Goal: Task Accomplishment & Management: Complete application form

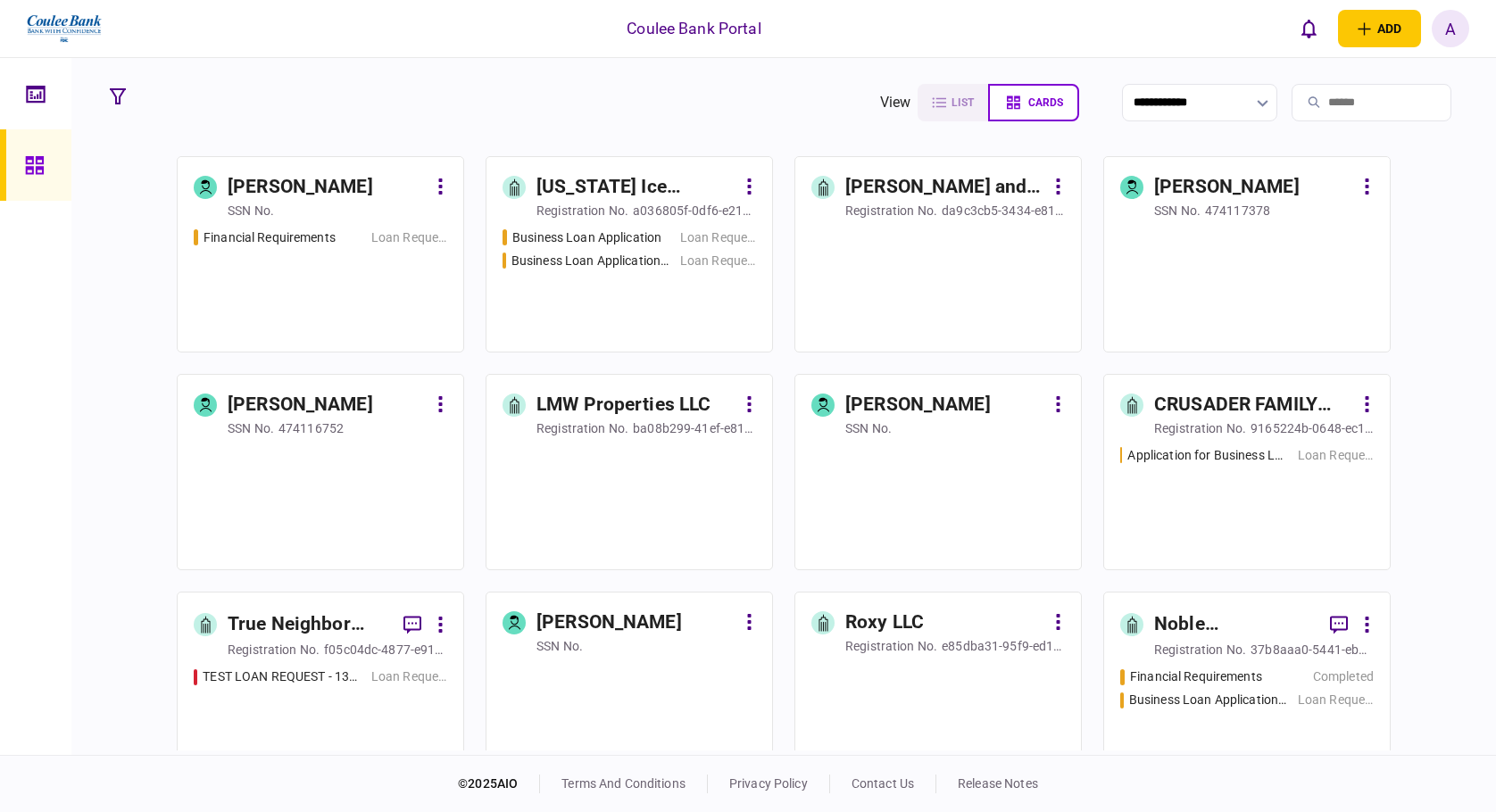
click at [1428, 86] on input "search" at bounding box center [1371, 102] width 160 height 37
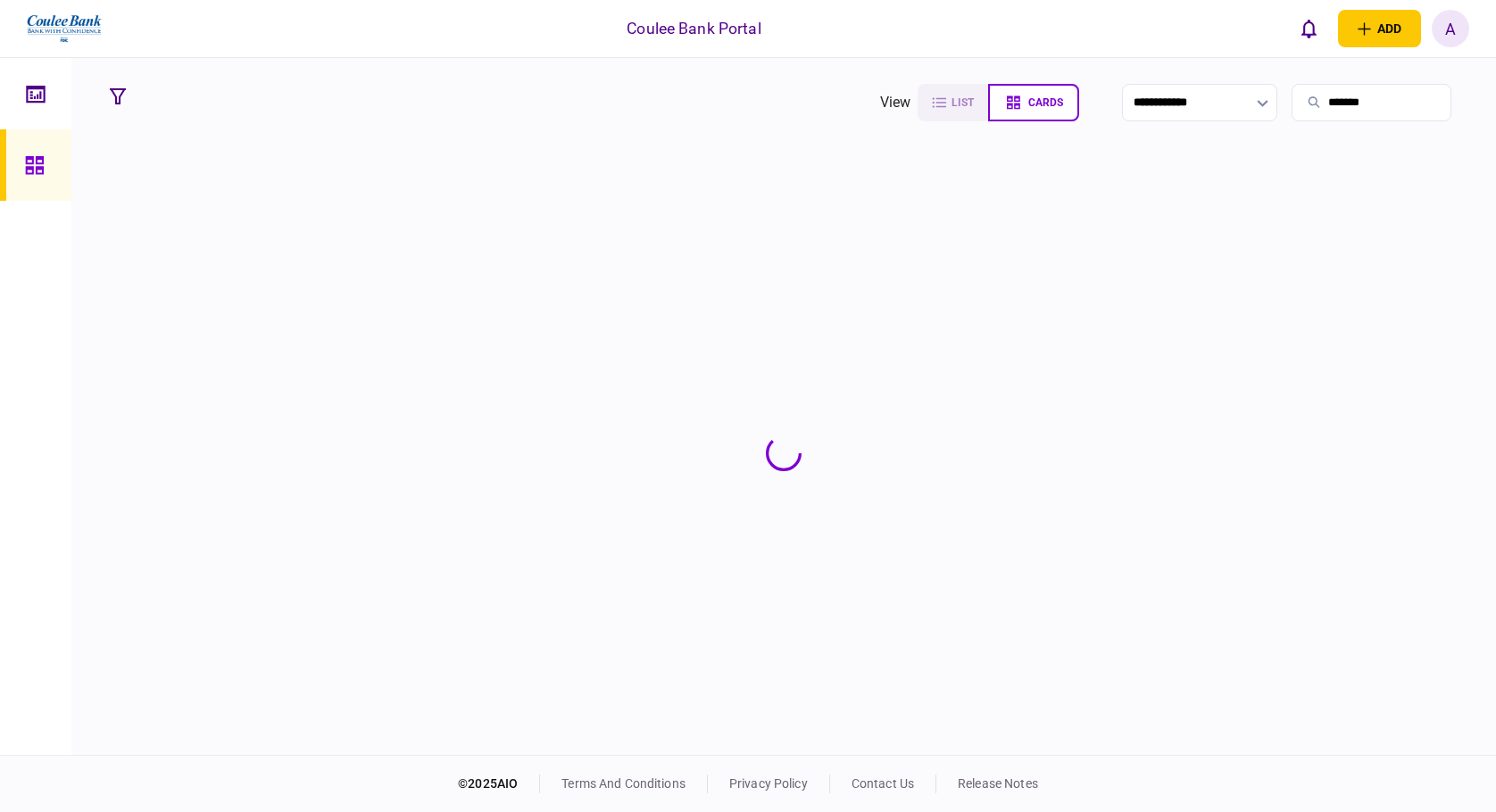
type input "*******"
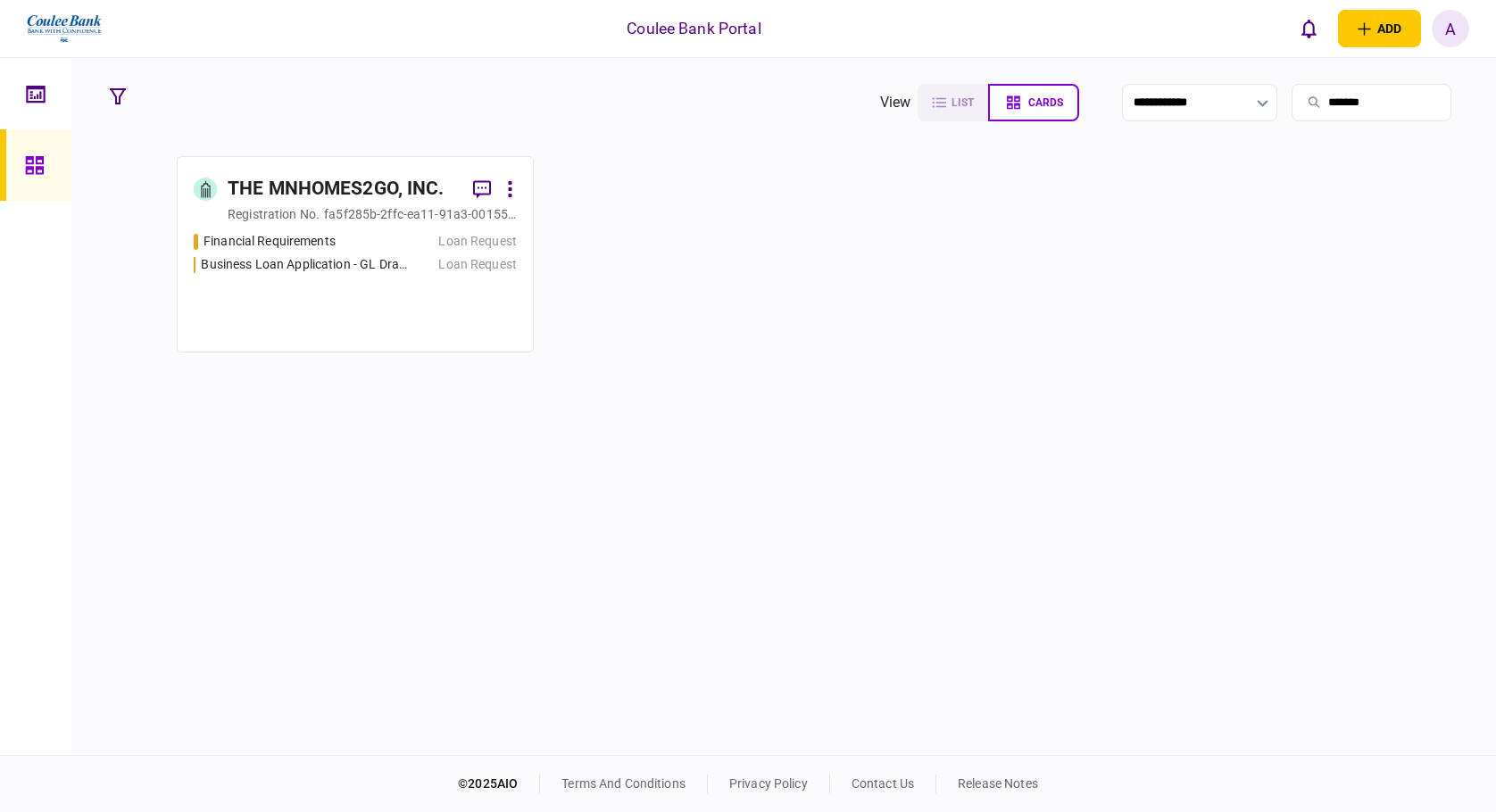
click at [334, 300] on div "Financial Requirements Loan Request Business Loan Application - GL Draw ([STREE…" at bounding box center [354, 284] width 323 height 104
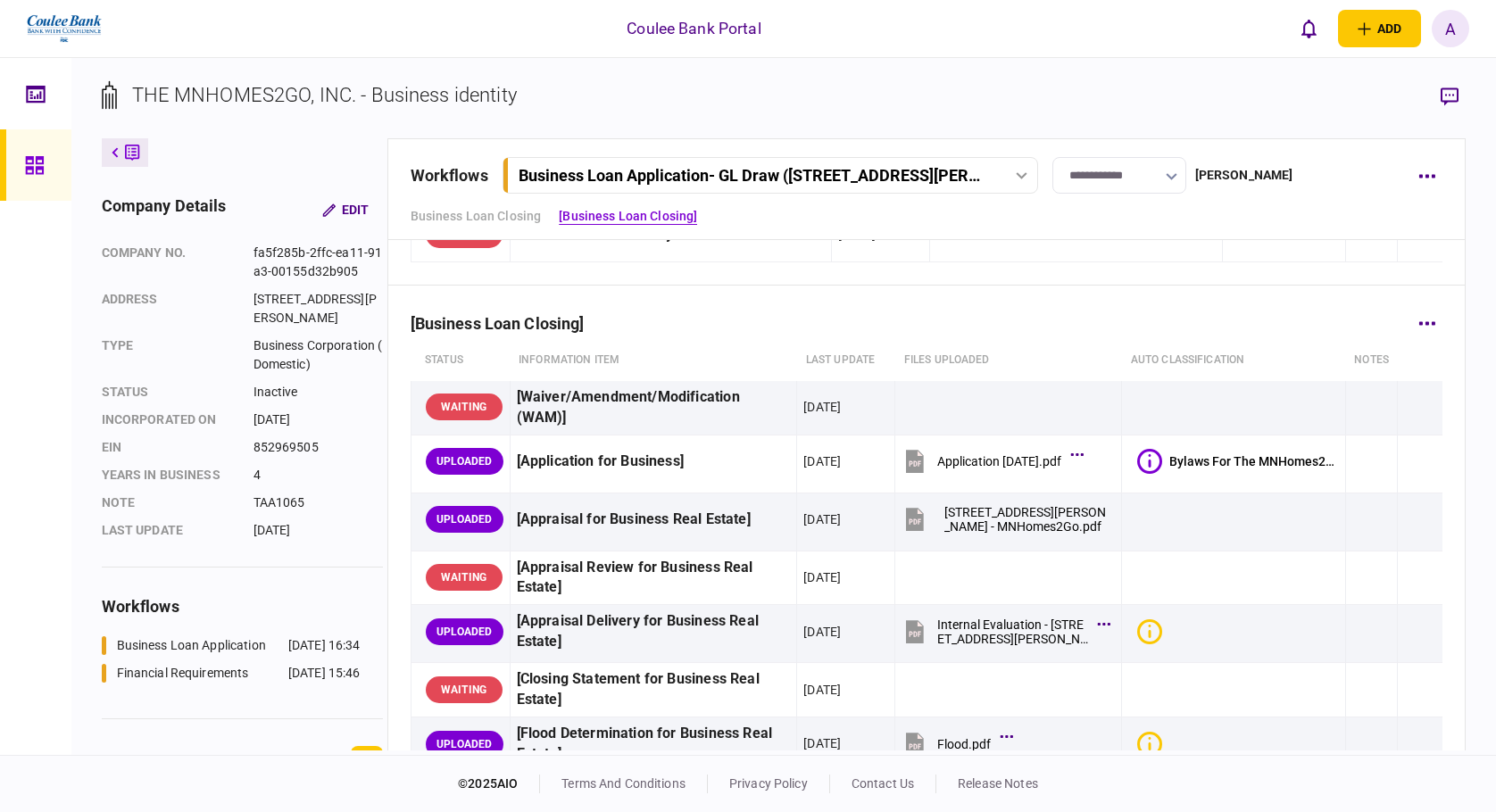
scroll to position [357, 0]
